Goal: Task Accomplishment & Management: Manage account settings

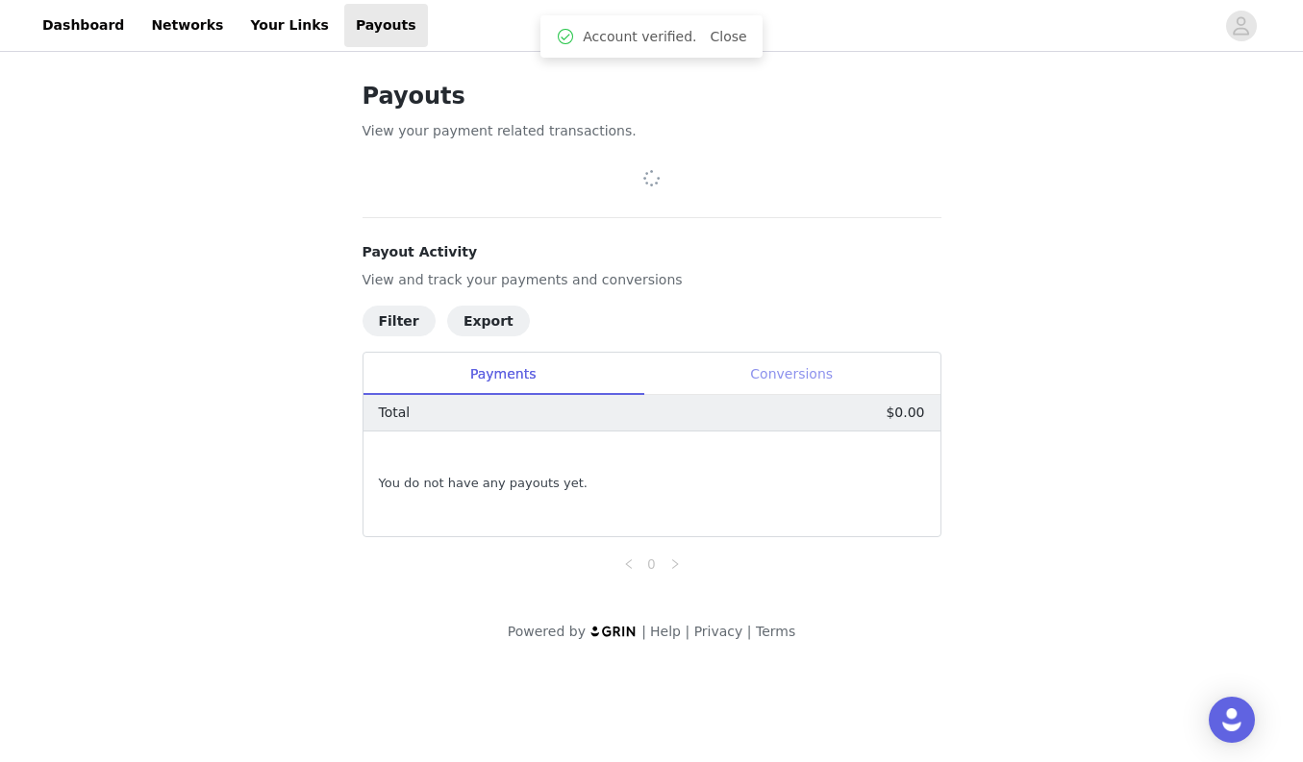
click at [743, 372] on div "Conversions" at bounding box center [791, 374] width 297 height 43
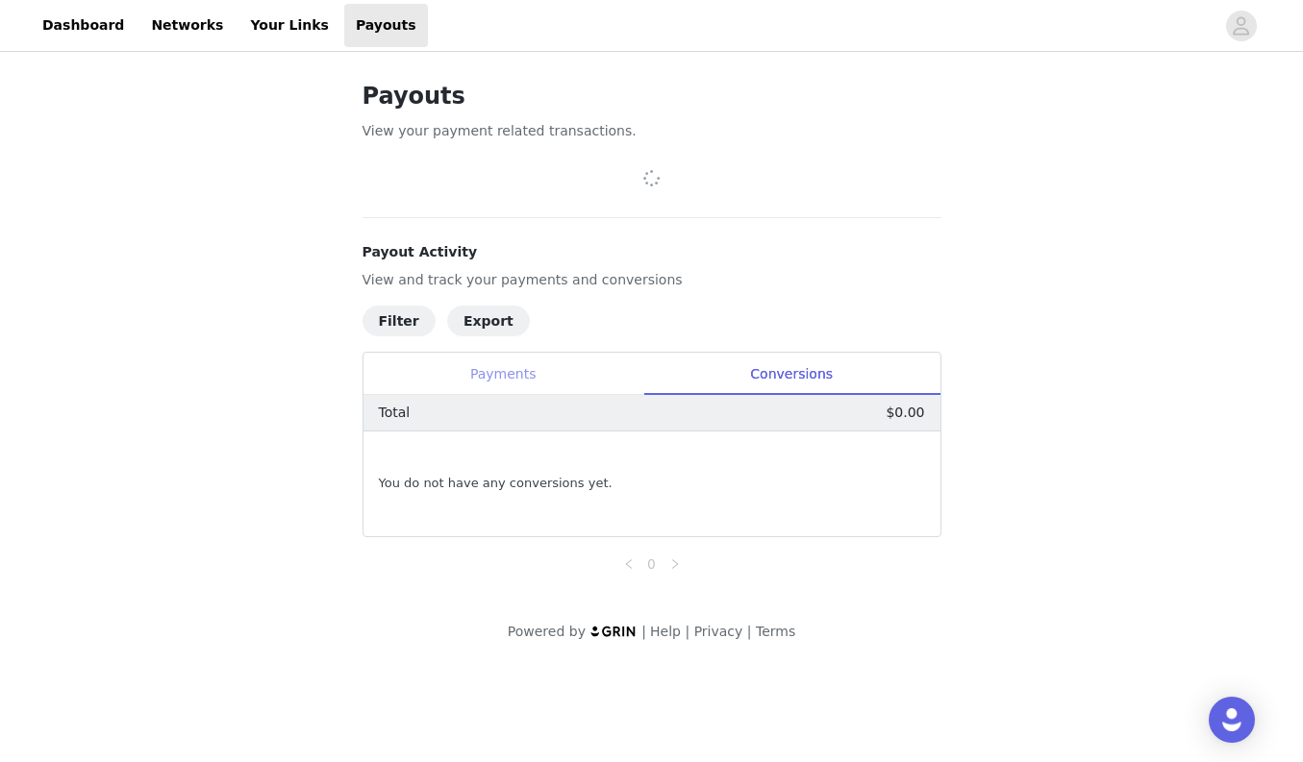
click at [592, 372] on div "Payments" at bounding box center [503, 374] width 280 height 43
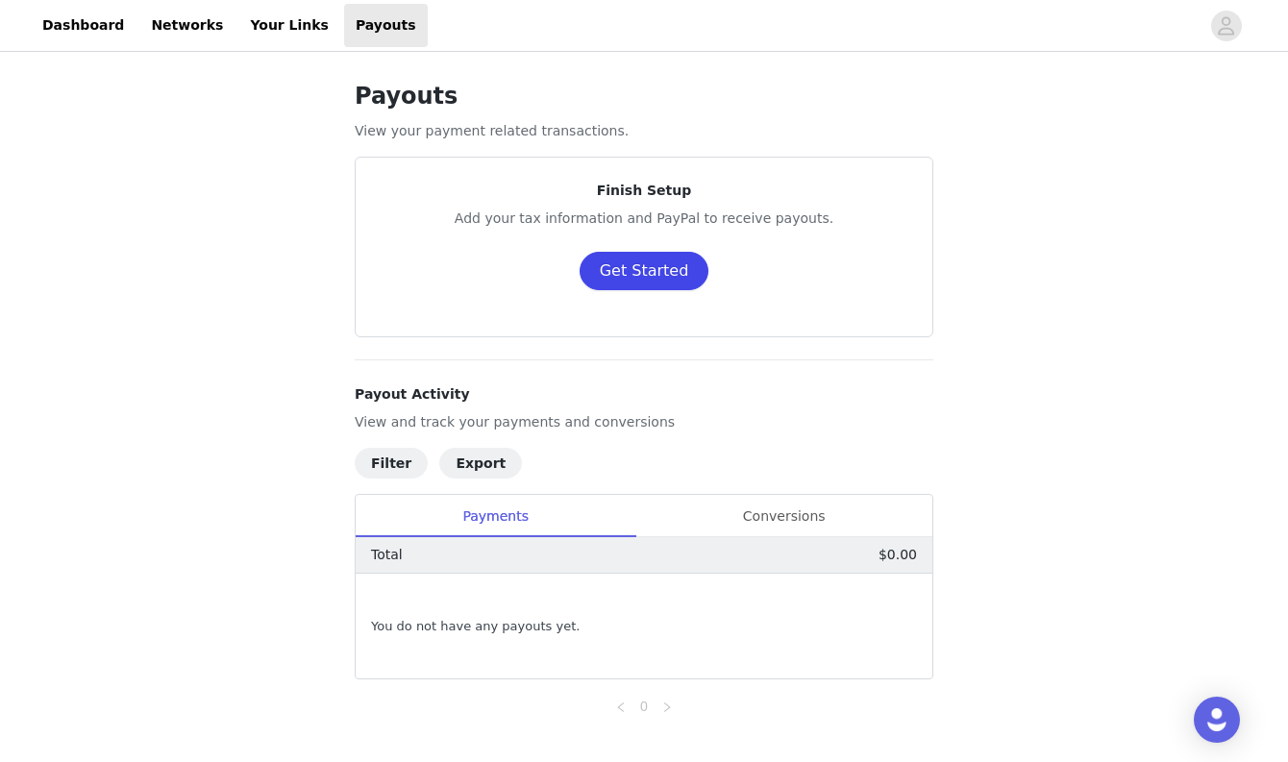
click at [659, 263] on button "Get Started" at bounding box center [645, 271] width 130 height 38
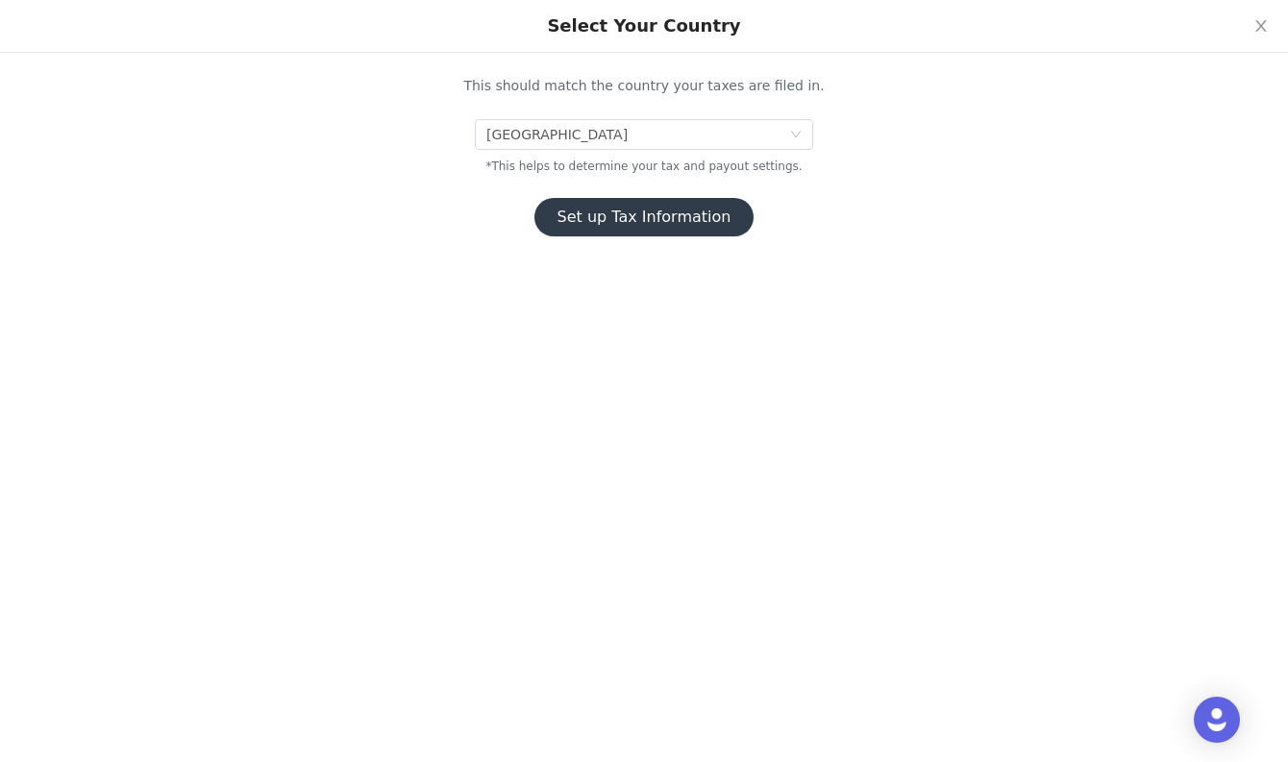
click at [600, 223] on button "Set up Tax Information" at bounding box center [645, 217] width 220 height 38
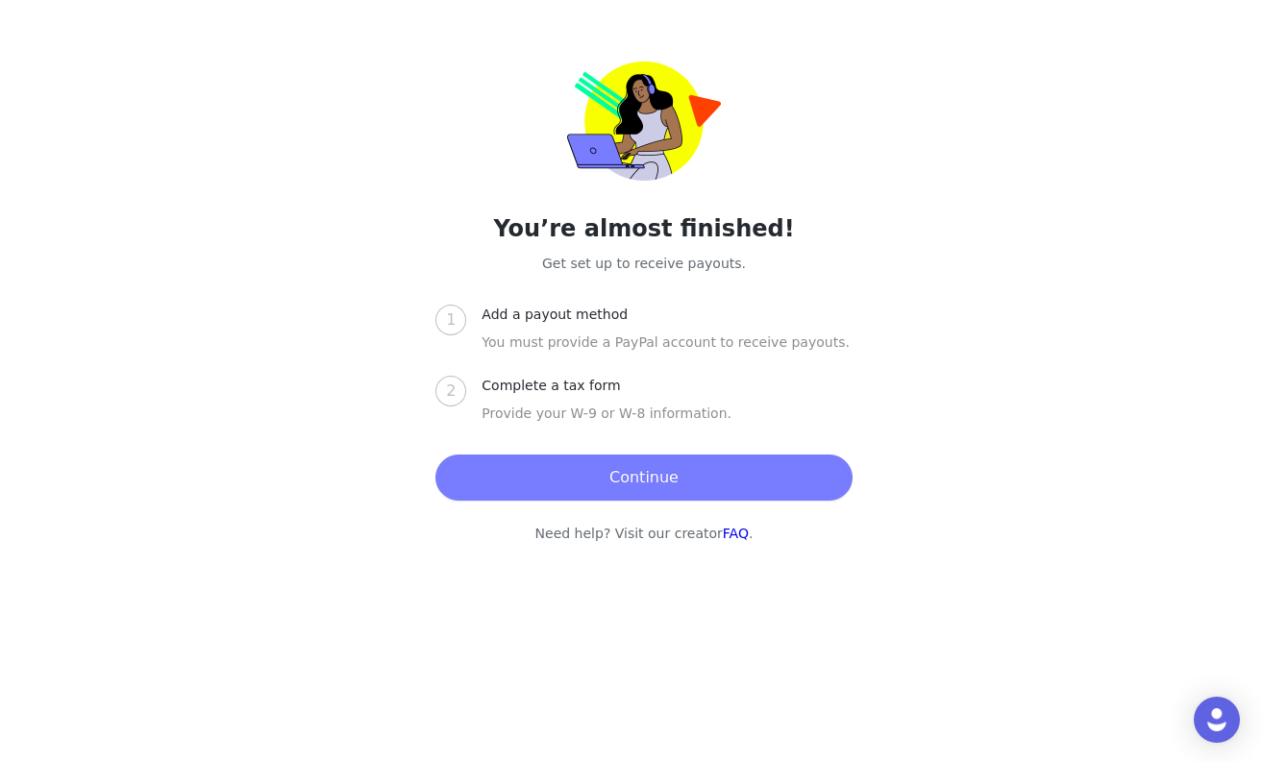
click at [565, 475] on button "Continue" at bounding box center [644, 478] width 416 height 46
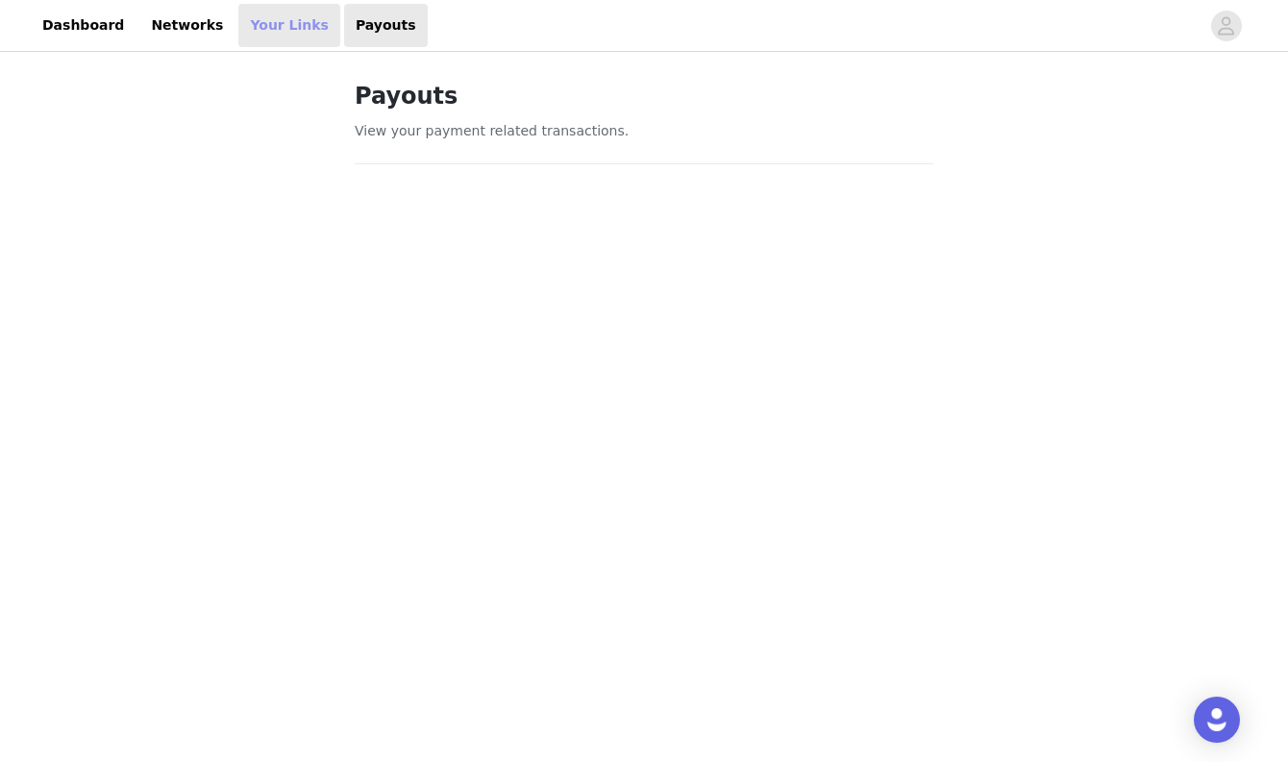
click at [254, 26] on link "Your Links" at bounding box center [289, 25] width 102 height 43
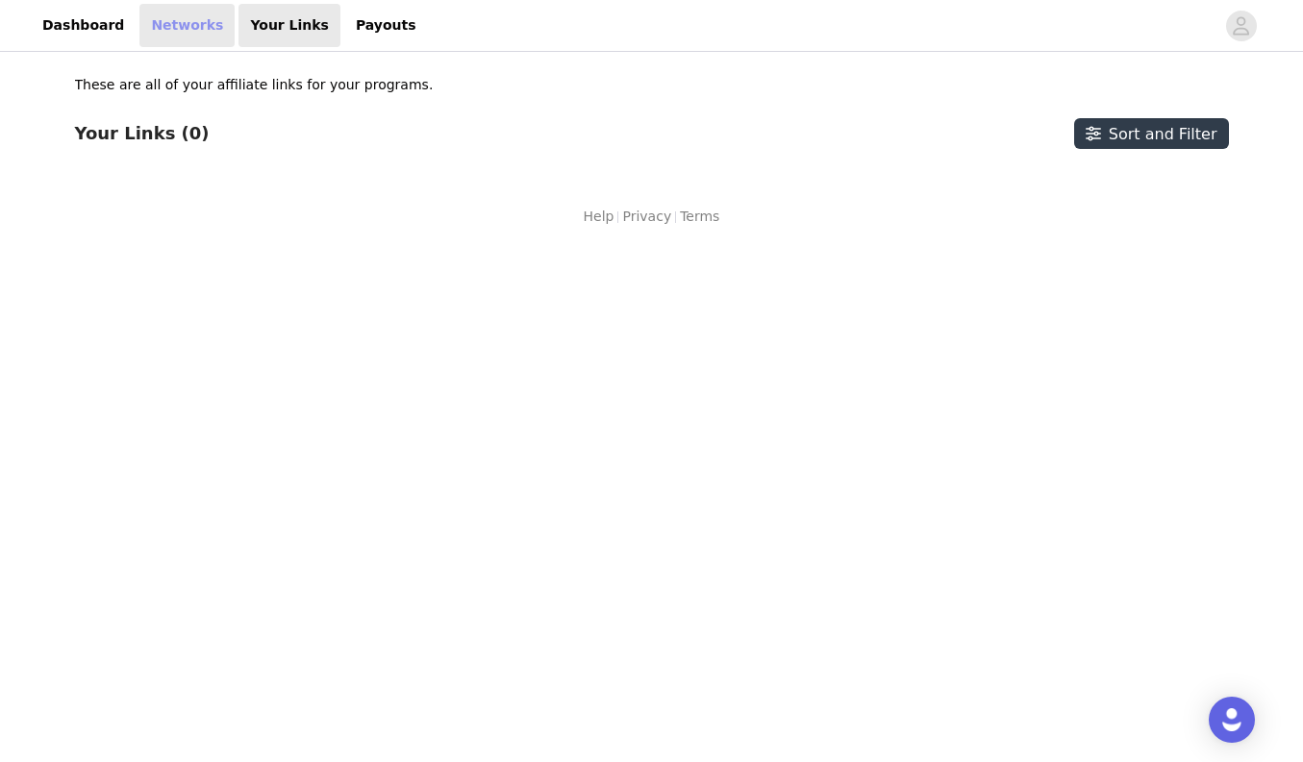
click at [171, 35] on link "Networks" at bounding box center [186, 25] width 95 height 43
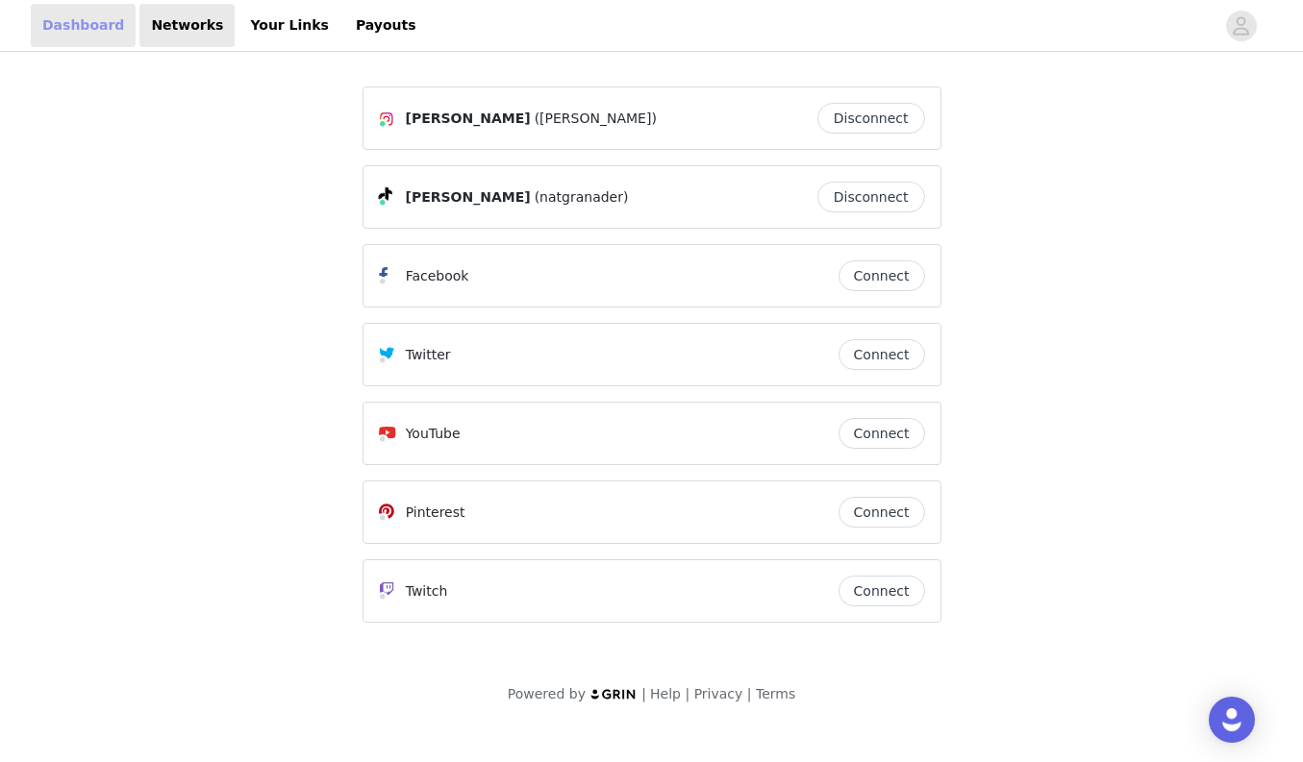
click at [70, 45] on link "Dashboard" at bounding box center [83, 25] width 105 height 43
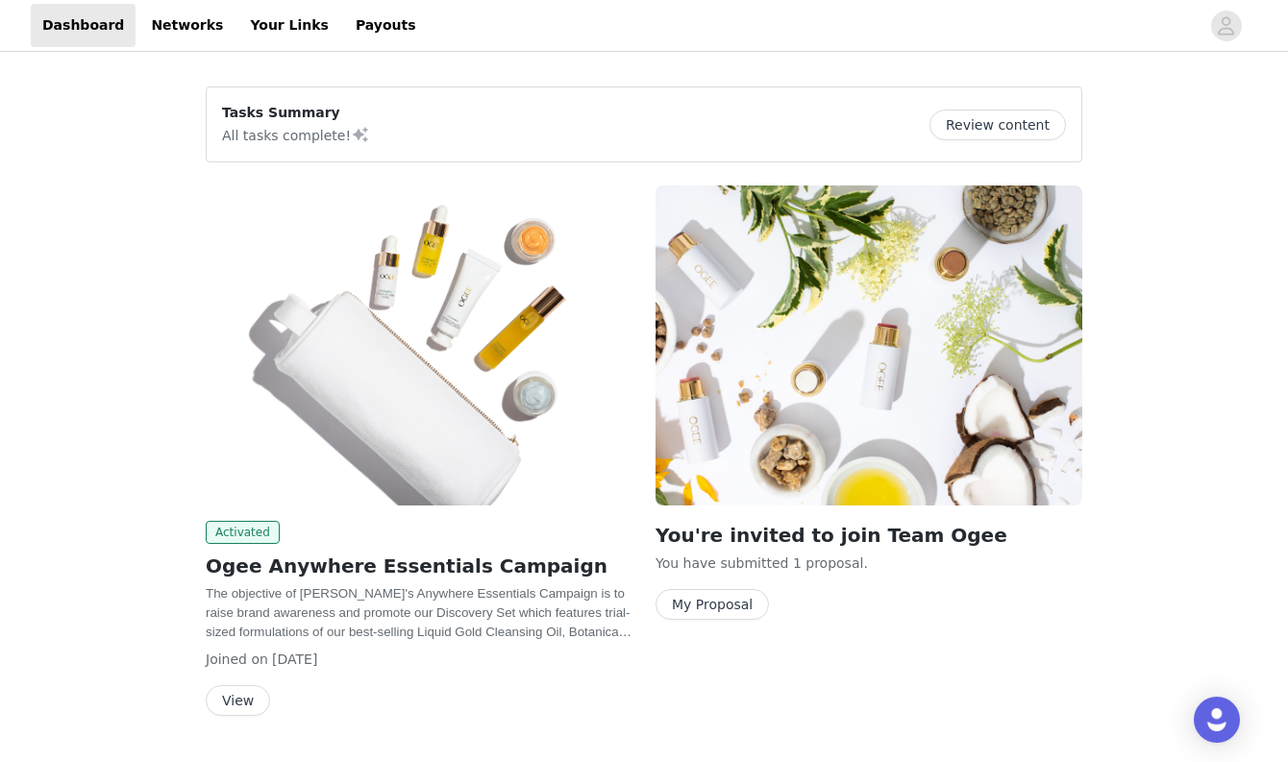
click at [1043, 121] on button "Review content" at bounding box center [998, 125] width 137 height 31
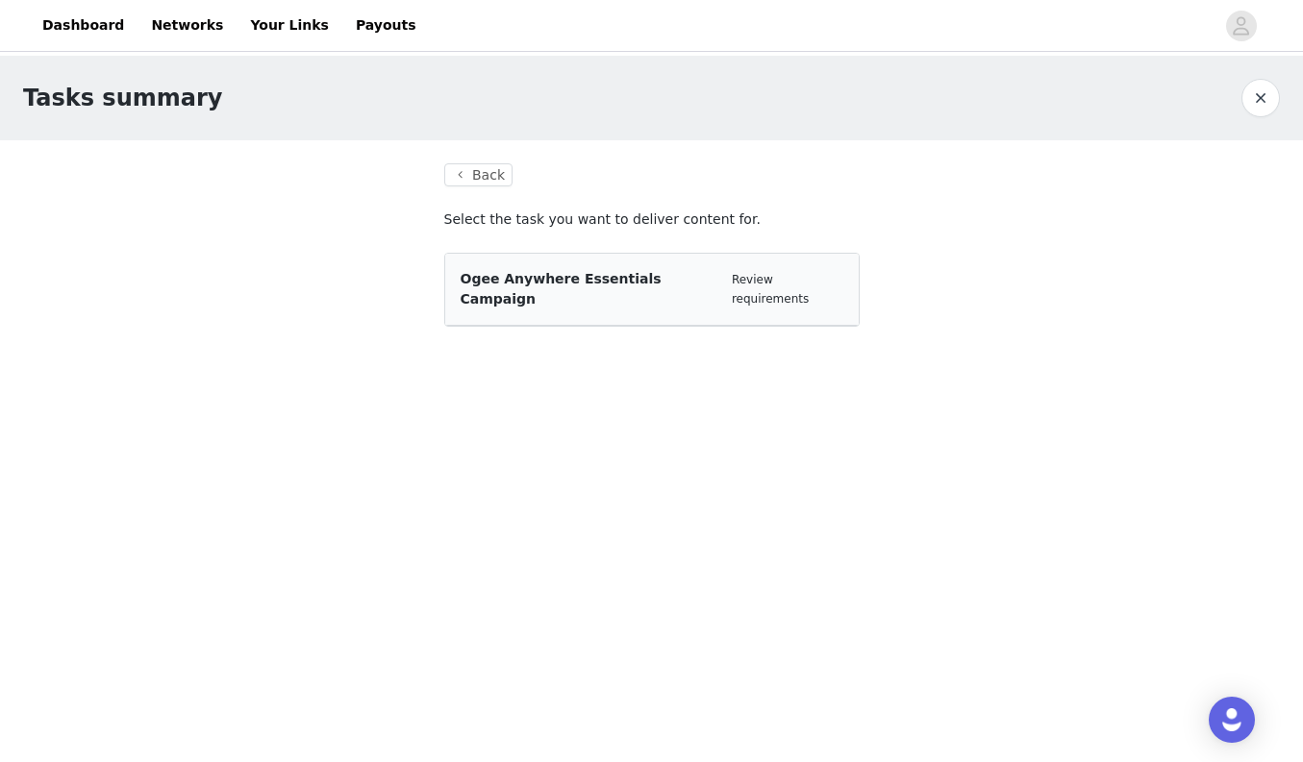
click at [534, 289] on div "Ogee Anywhere Essentials Campaign Review requirements" at bounding box center [651, 290] width 413 height 72
click at [487, 174] on button "Back" at bounding box center [478, 174] width 69 height 23
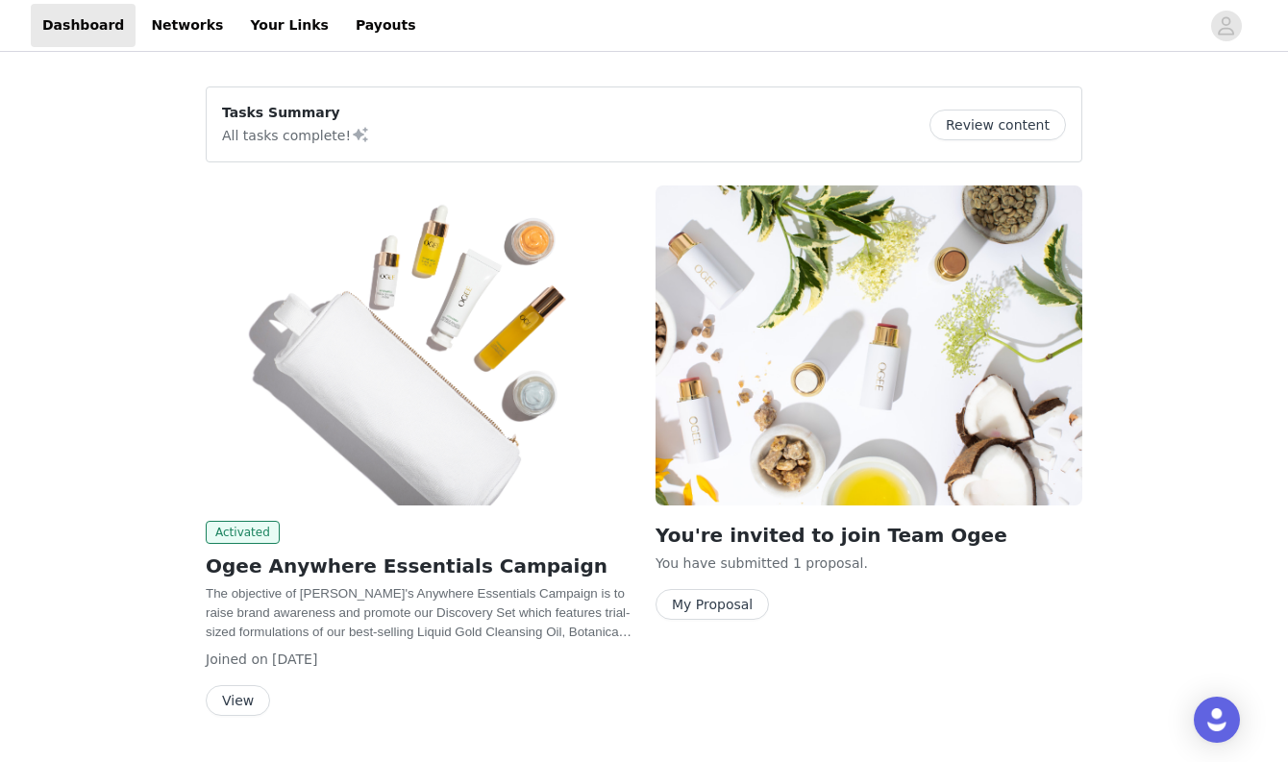
click at [742, 594] on button "My Proposal" at bounding box center [712, 604] width 113 height 31
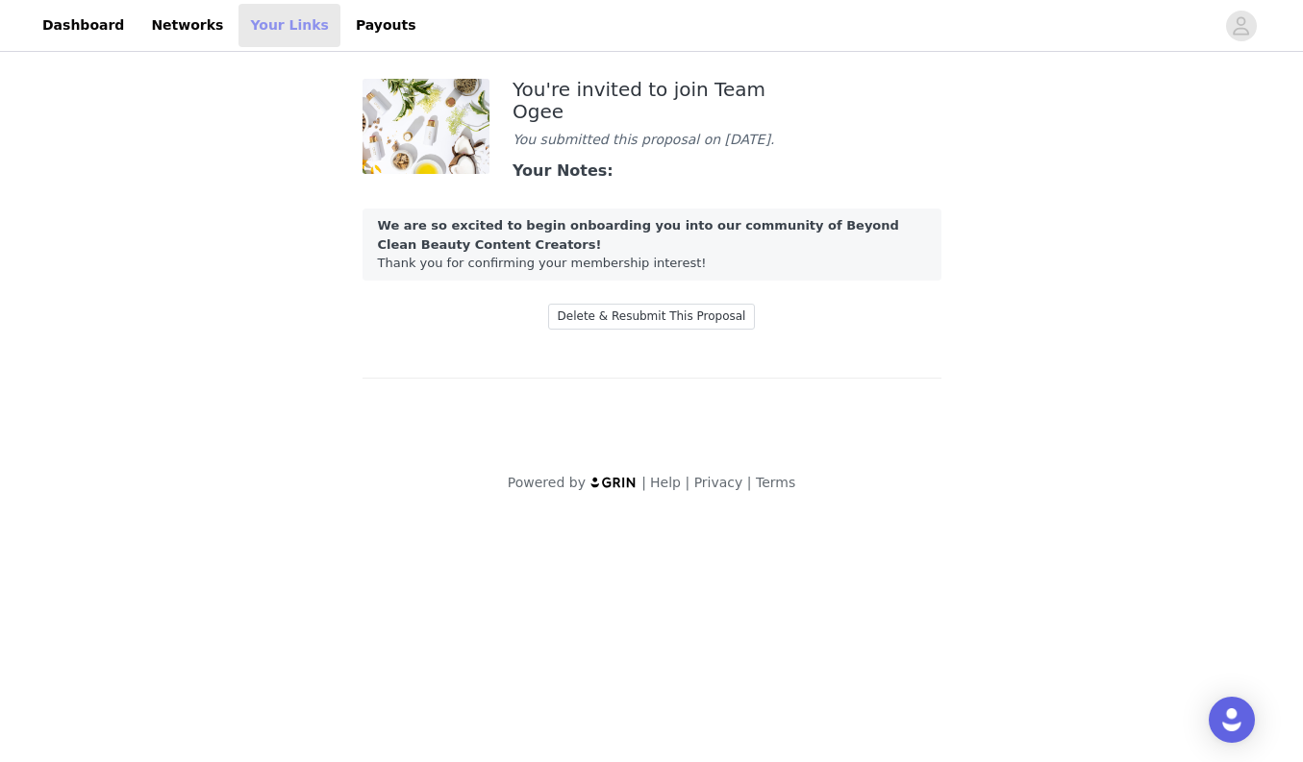
click at [263, 32] on link "Your Links" at bounding box center [289, 25] width 102 height 43
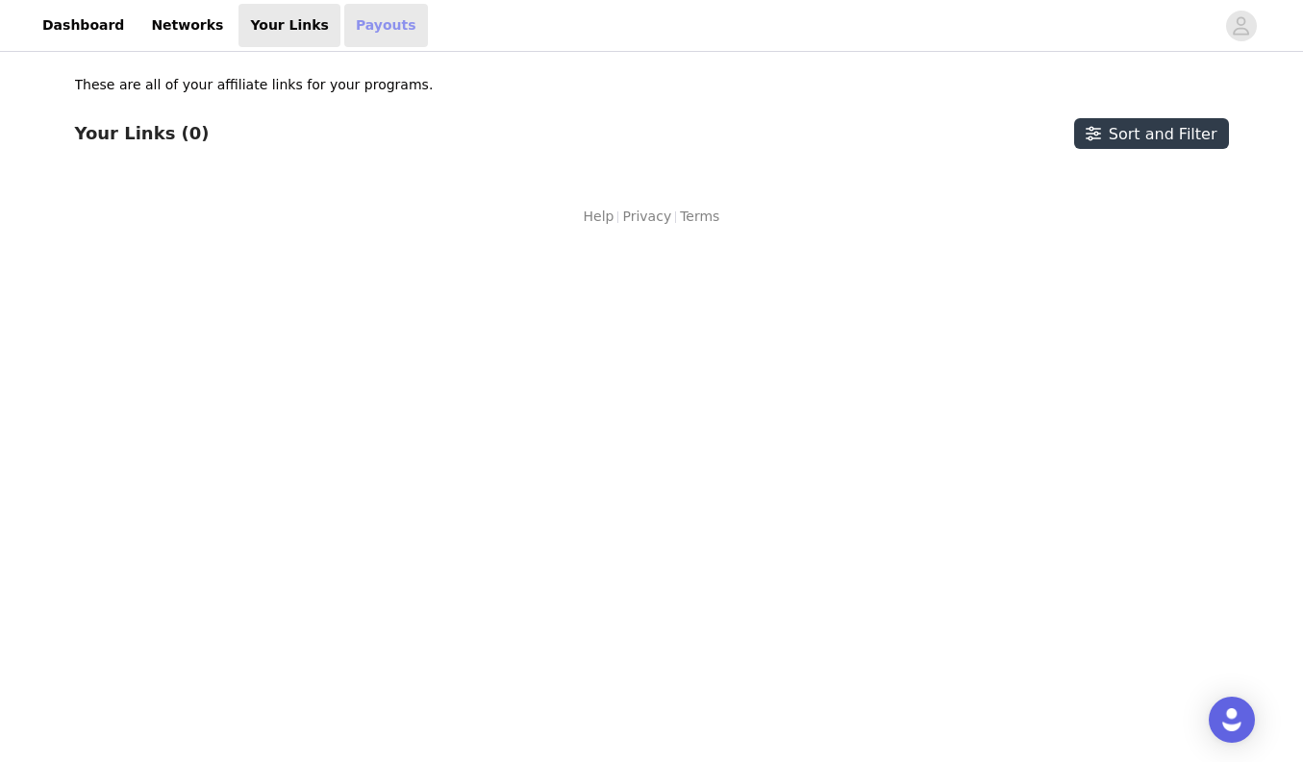
click at [348, 25] on link "Payouts" at bounding box center [386, 25] width 84 height 43
